Goal: Transaction & Acquisition: Purchase product/service

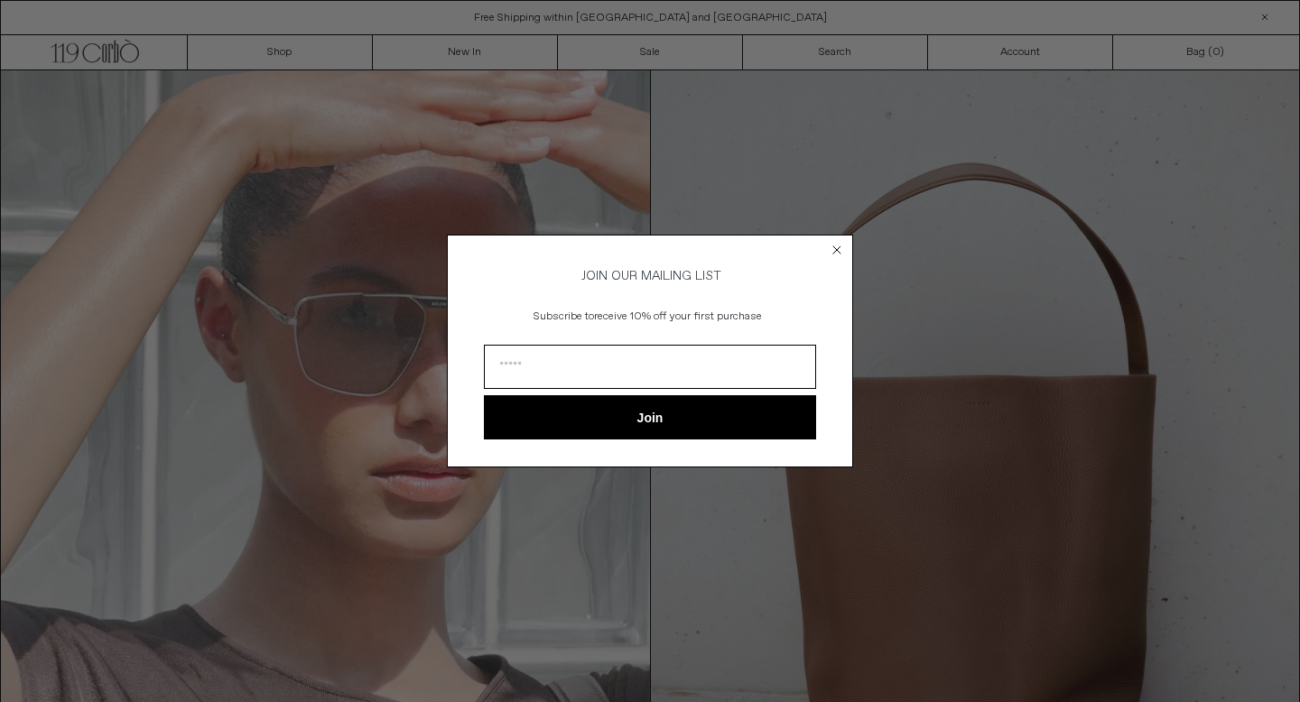
click at [836, 246] on icon "Close dialog" at bounding box center [836, 249] width 7 height 7
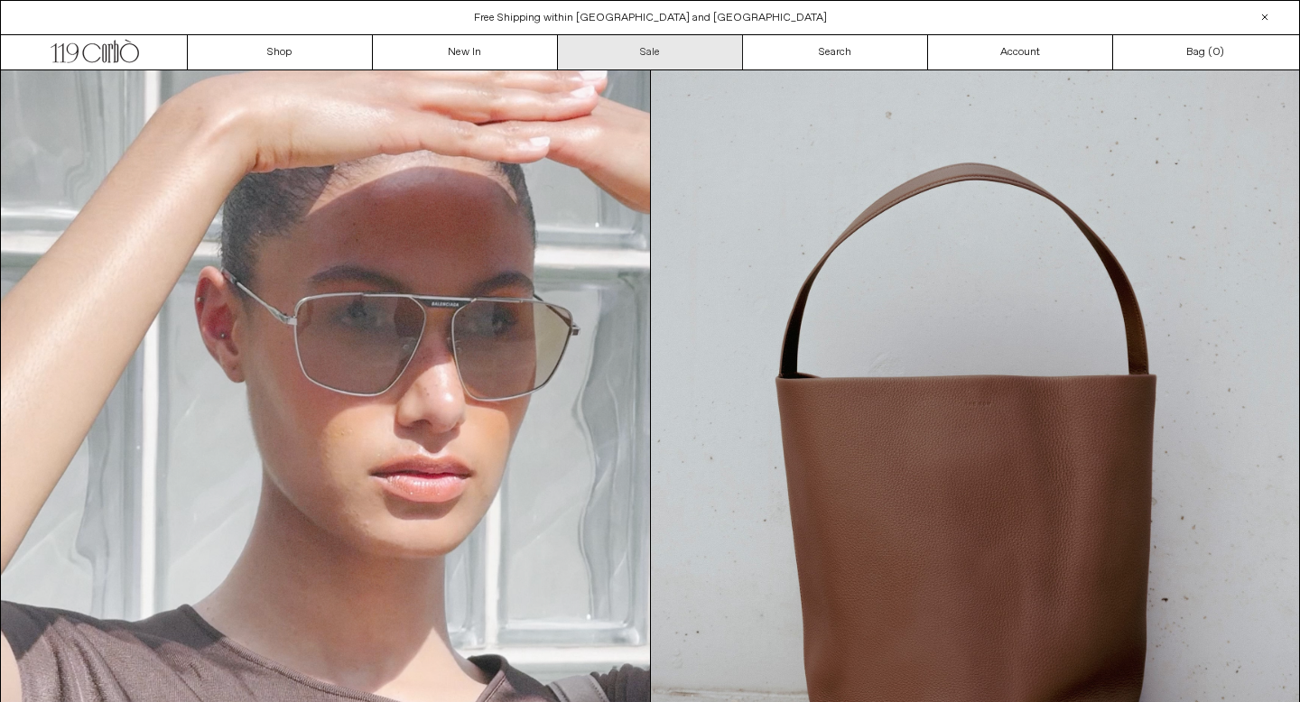
click at [672, 59] on link "Sale" at bounding box center [650, 52] width 185 height 34
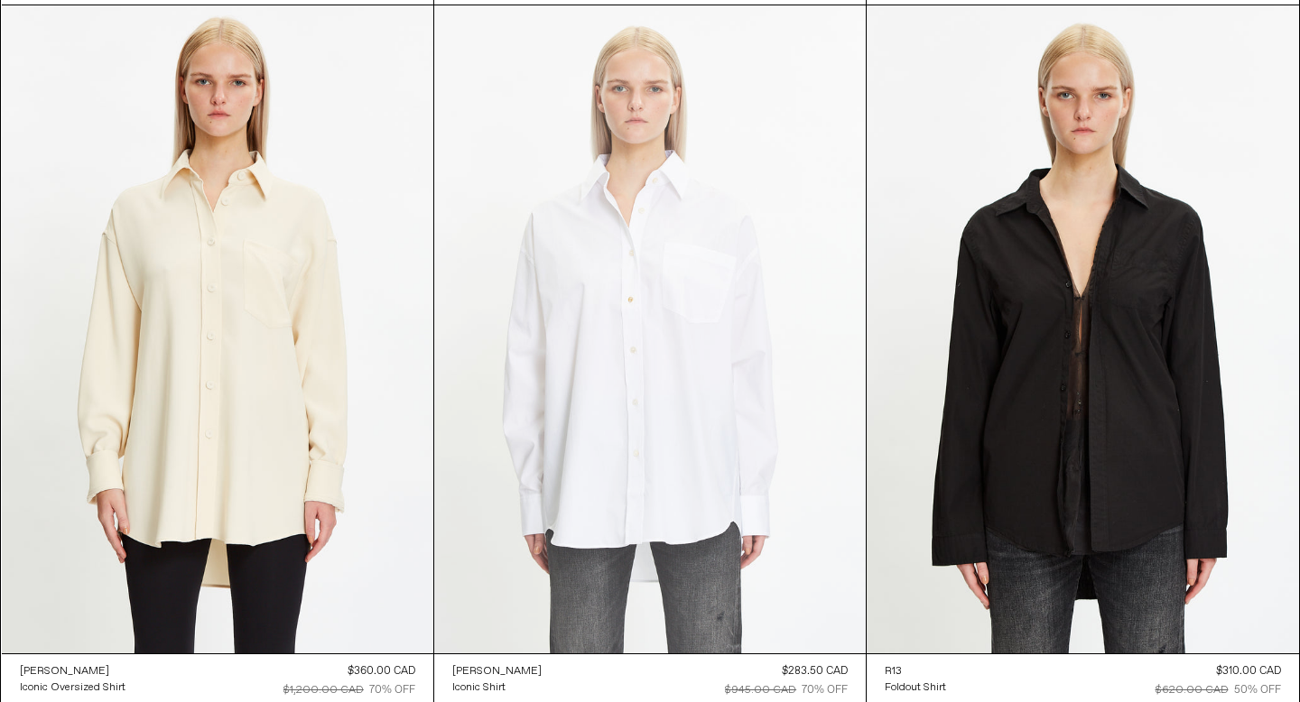
scroll to position [43043, 0]
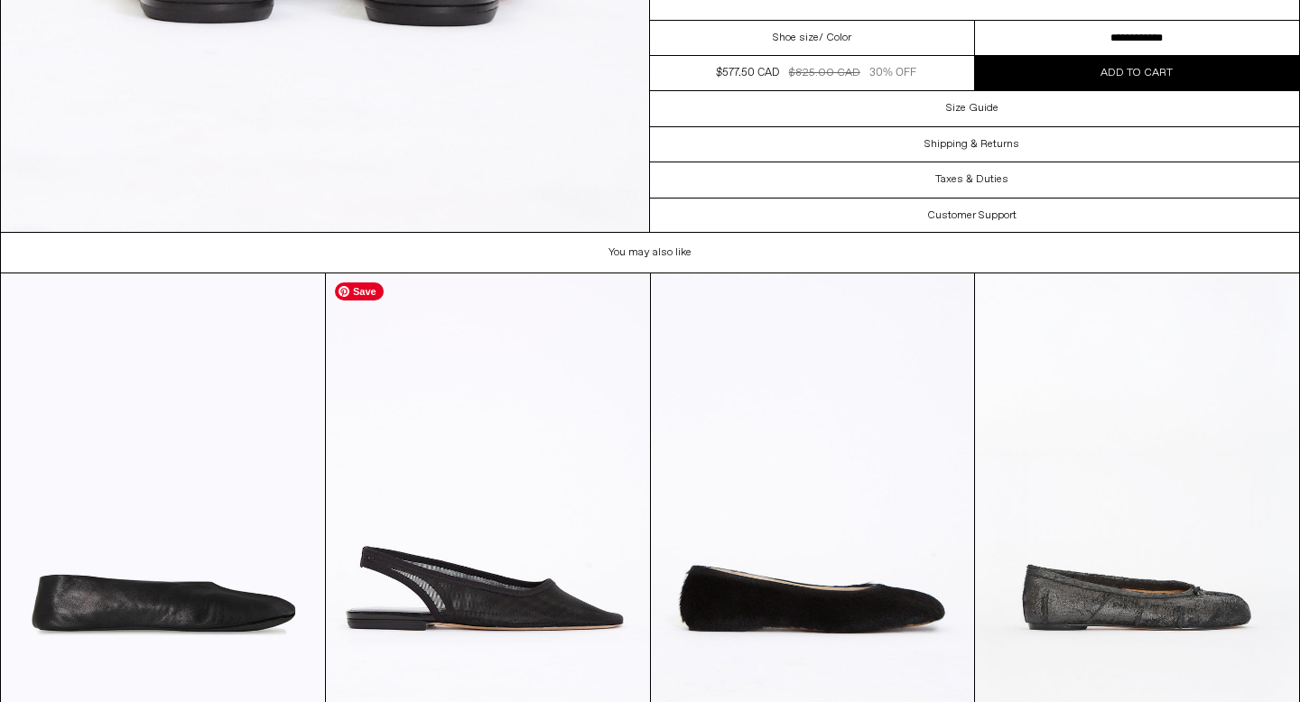
scroll to position [4031, 0]
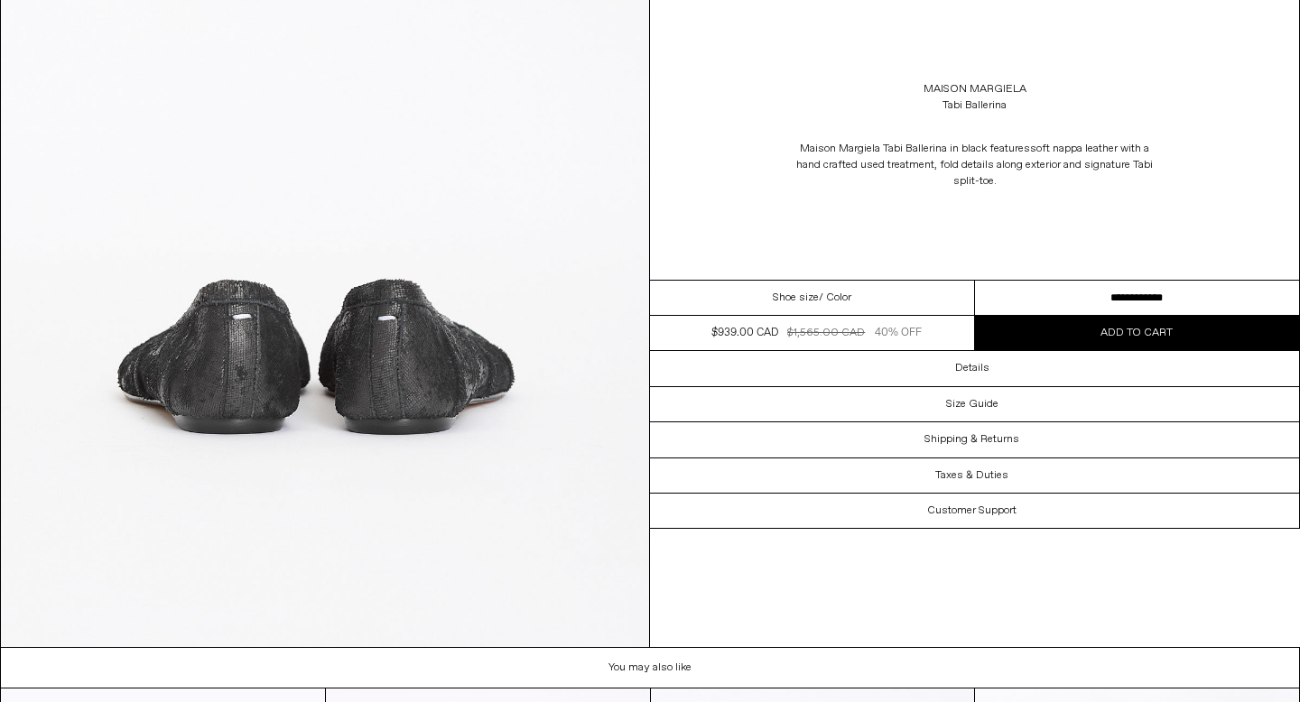
scroll to position [3526, 0]
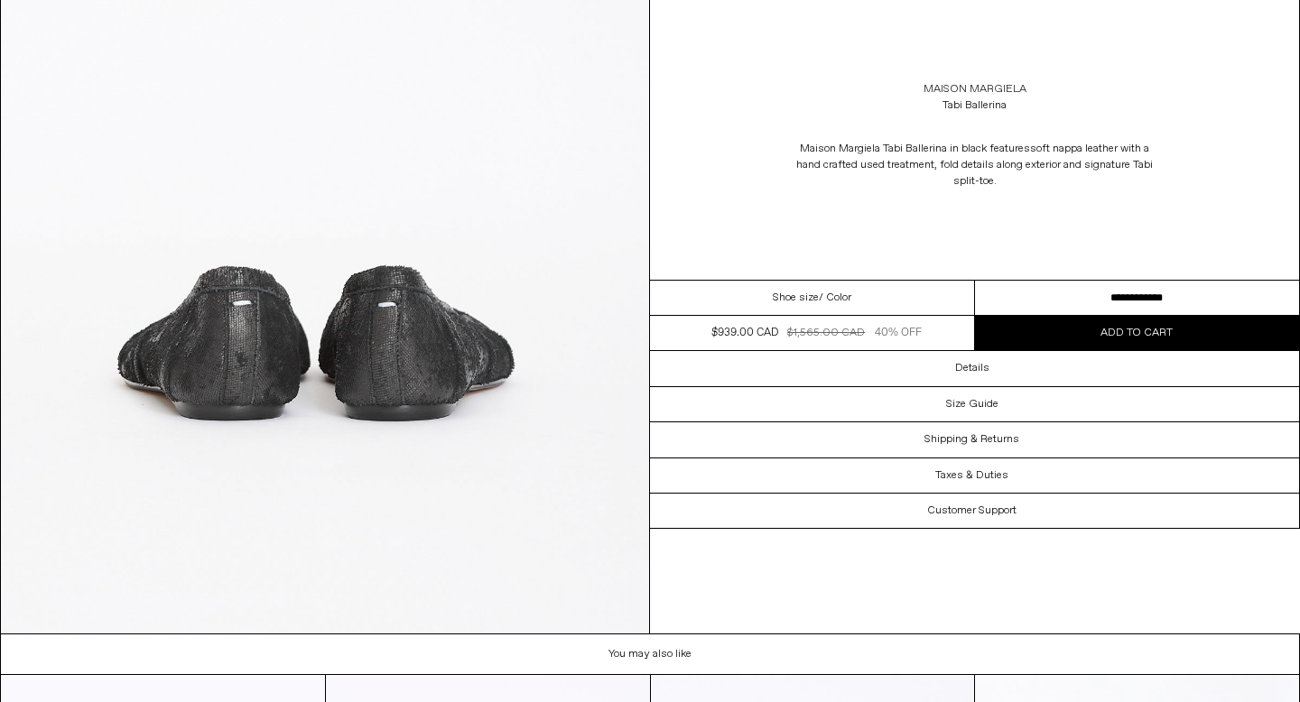
click at [959, 87] on link "Maison Margiela" at bounding box center [974, 89] width 103 height 16
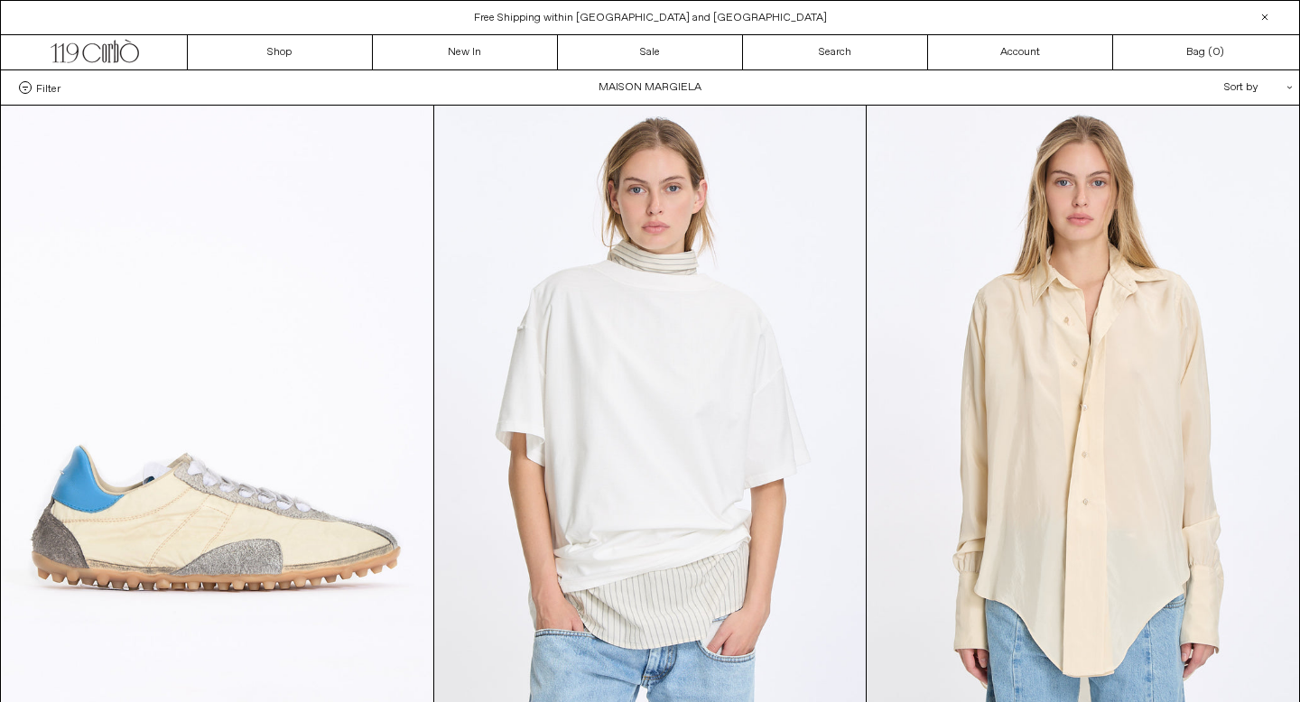
click at [52, 87] on span "Filter" at bounding box center [48, 87] width 24 height 13
click at [0, 0] on select "**********" at bounding box center [0, 0] width 0 height 0
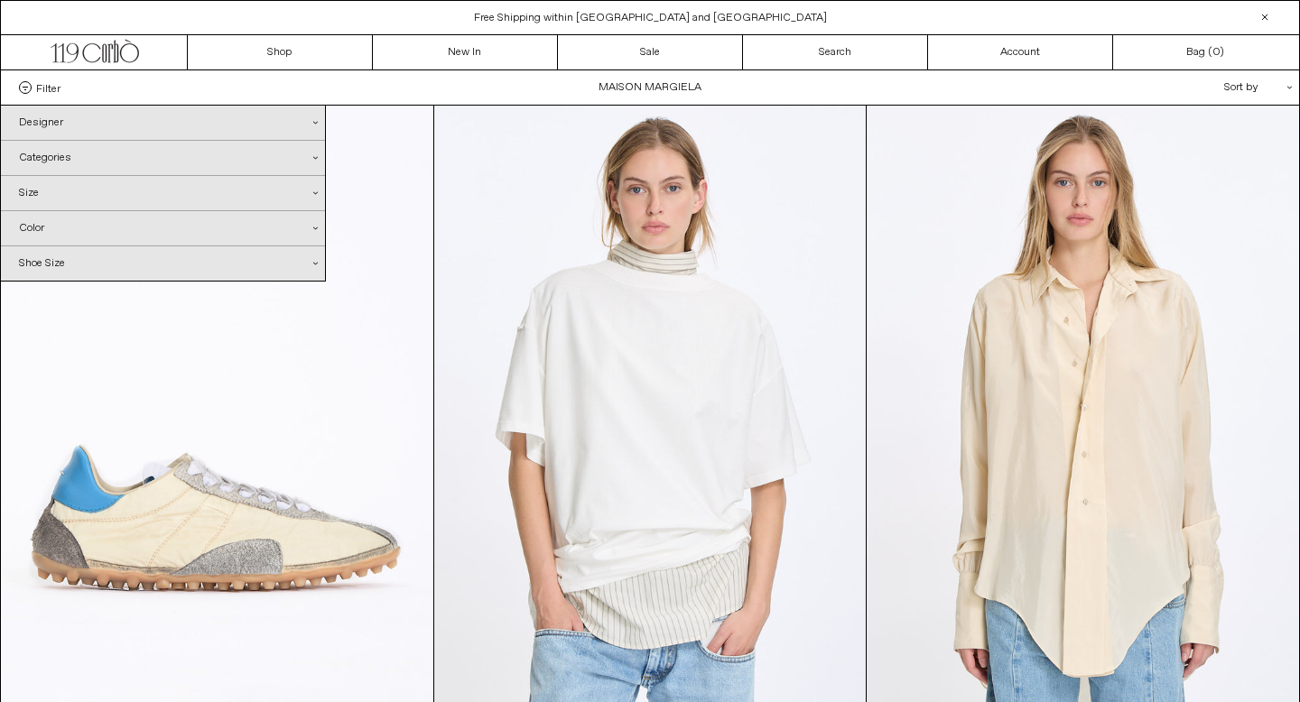
click at [63, 163] on div "Categories .cls-1{fill:#231f20}" at bounding box center [163, 158] width 324 height 34
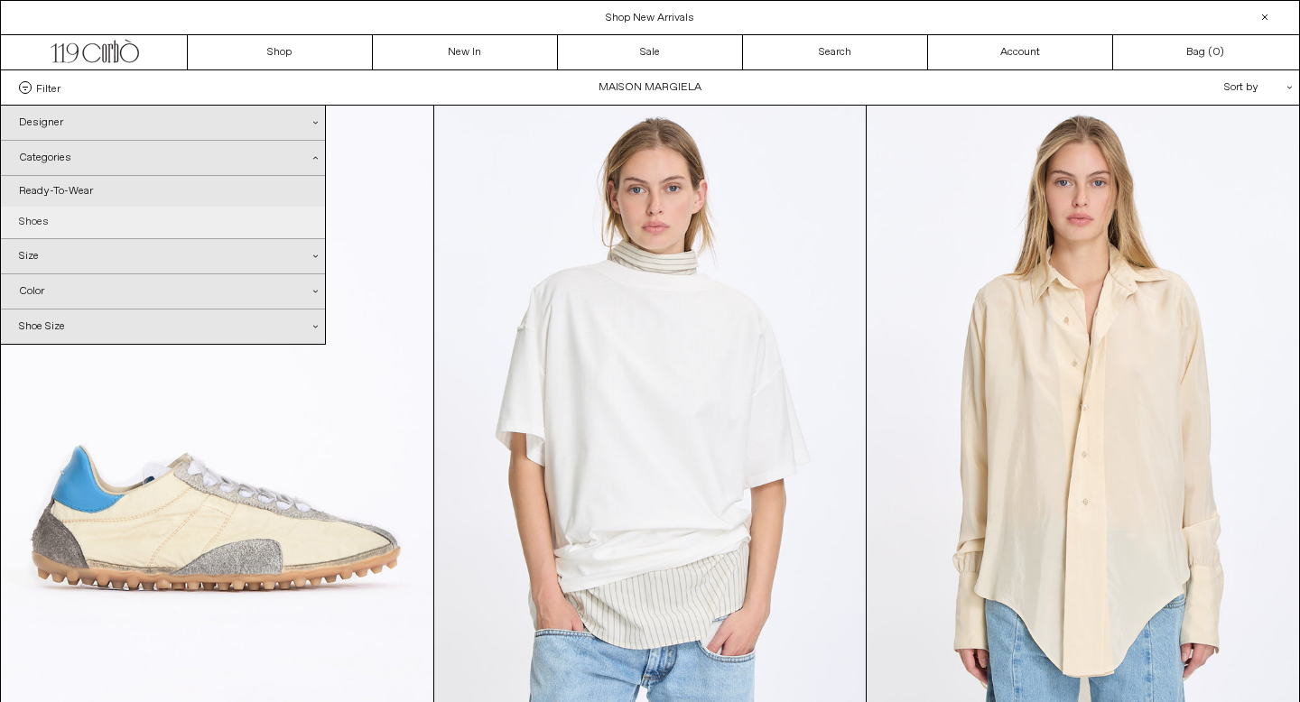
click at [55, 228] on link "Shoes" at bounding box center [163, 222] width 324 height 31
